Goal: Check status

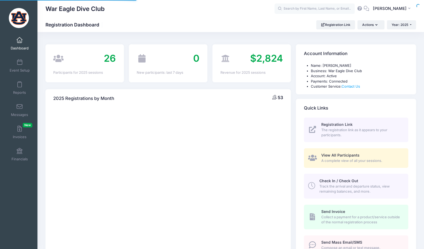
select select
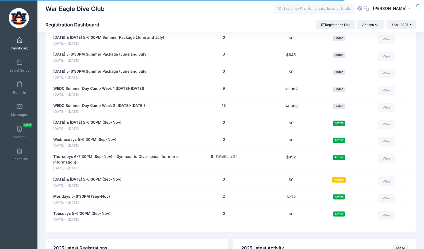
scroll to position [494, 0]
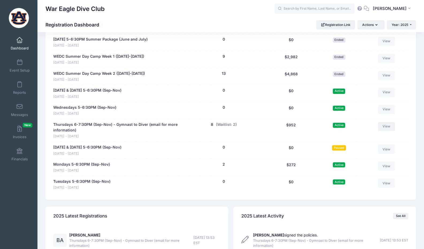
click at [389, 125] on link "View" at bounding box center [386, 126] width 17 height 9
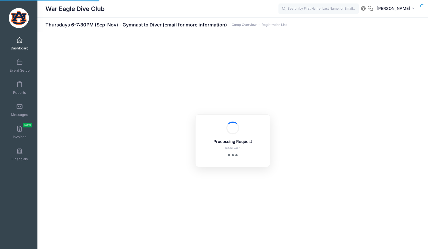
select select "10"
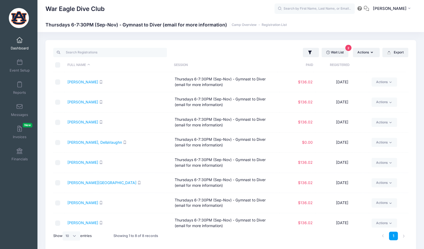
scroll to position [5, 0]
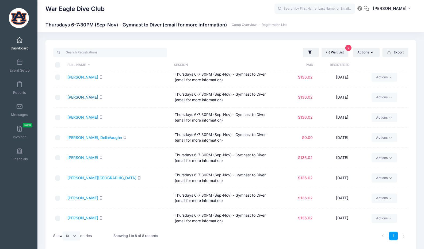
click at [80, 96] on link "[PERSON_NAME]" at bounding box center [82, 97] width 31 height 5
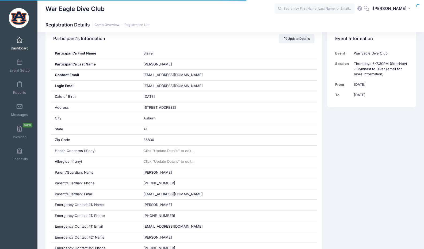
scroll to position [98, 0]
